Goal: Task Accomplishment & Management: Manage account settings

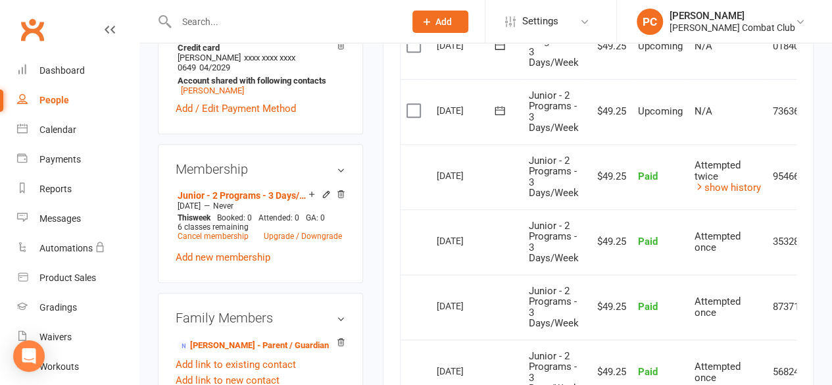
scroll to position [526, 0]
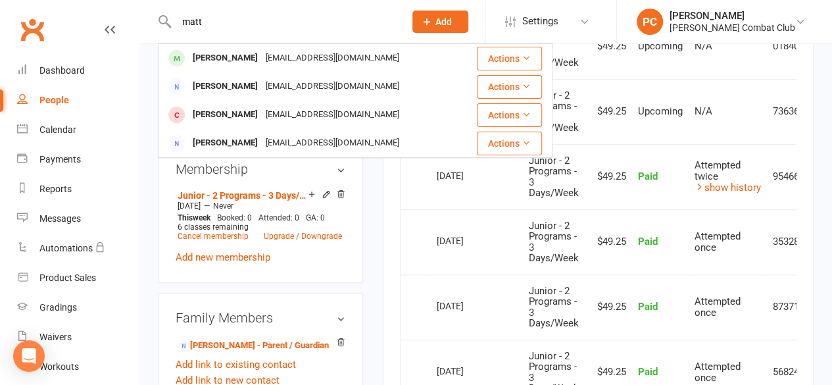
type input "matt"
click at [241, 61] on div "[PERSON_NAME]" at bounding box center [225, 58] width 73 height 19
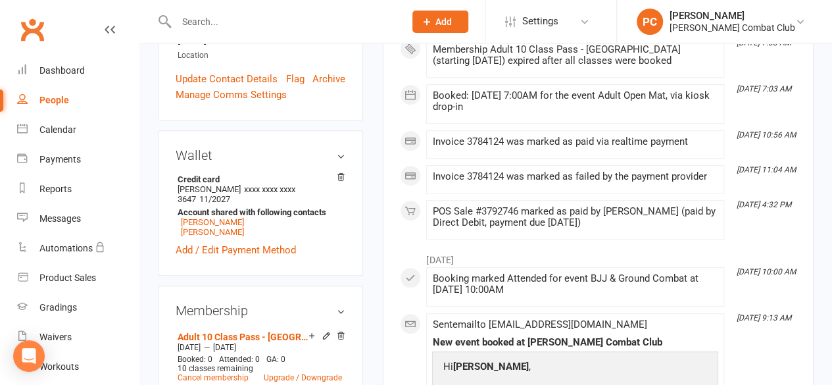
scroll to position [460, 0]
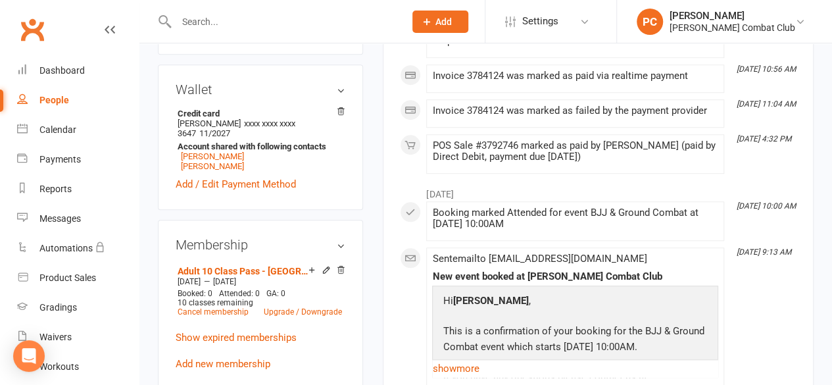
click at [326, 266] on icon at bounding box center [327, 269] width 6 height 6
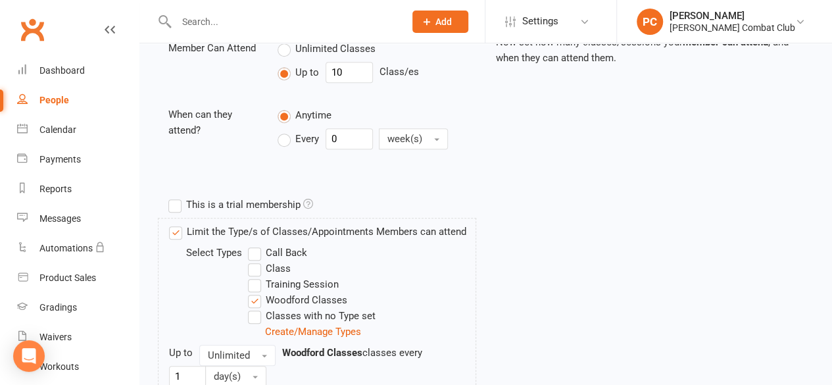
scroll to position [395, 0]
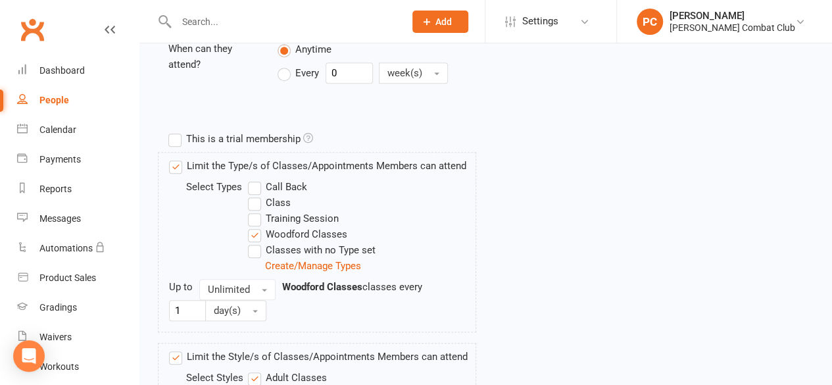
click at [257, 200] on label "Class" at bounding box center [269, 203] width 43 height 16
click at [257, 195] on input "Class" at bounding box center [252, 195] width 9 height 0
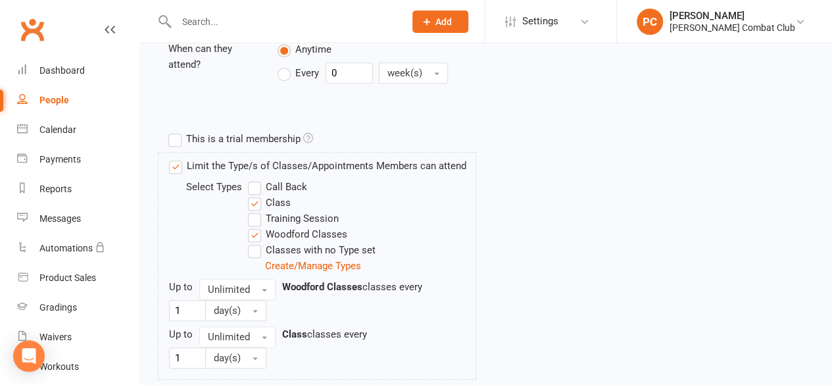
click at [429, 223] on div "Training Session" at bounding box center [362, 218] width 228 height 16
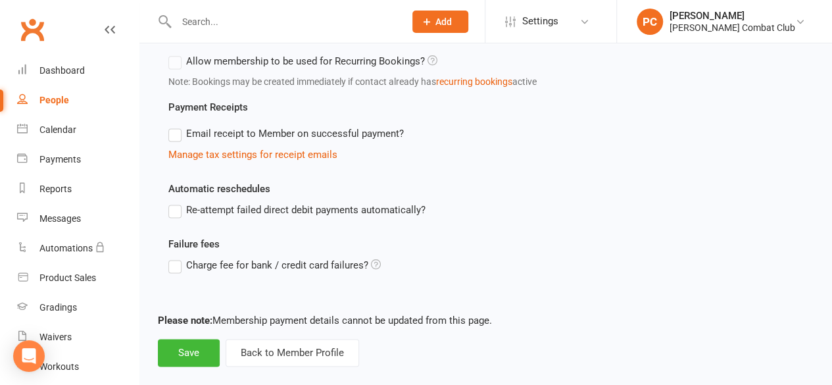
scroll to position [890, 0]
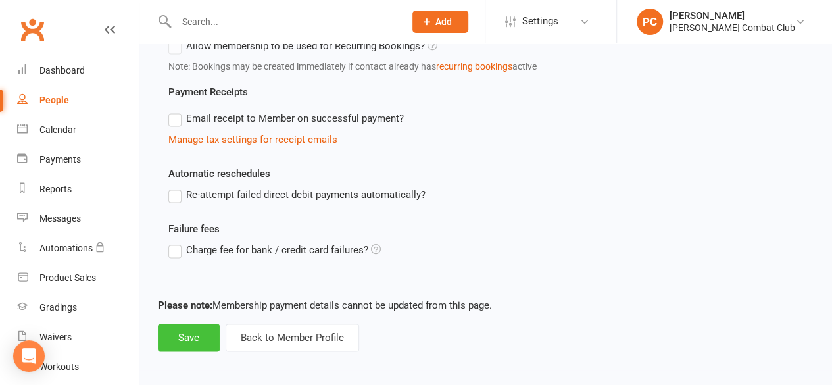
click at [183, 330] on button "Save" at bounding box center [189, 338] width 62 height 28
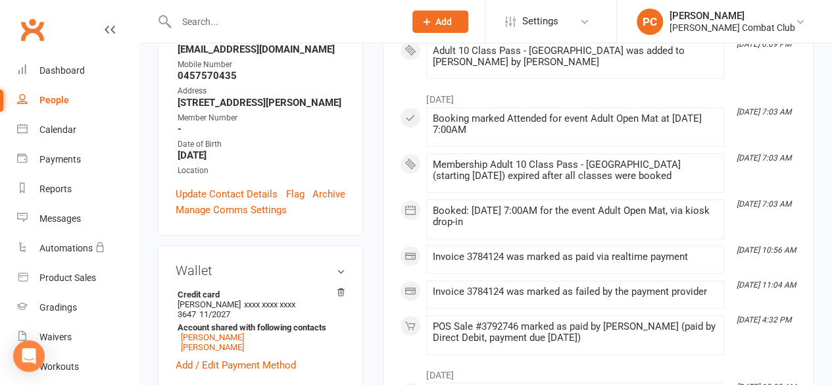
scroll to position [337, 0]
